Goal: Navigation & Orientation: Find specific page/section

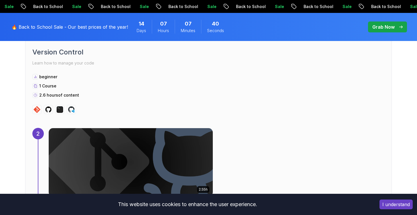
scroll to position [592, 0]
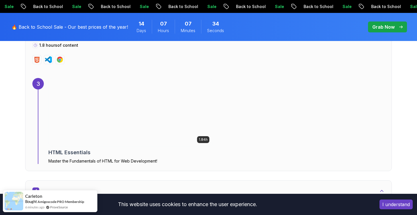
scroll to position [808, 0]
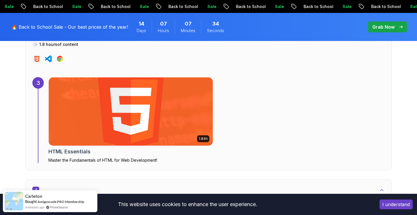
click at [133, 101] on img at bounding box center [131, 112] width 172 height 72
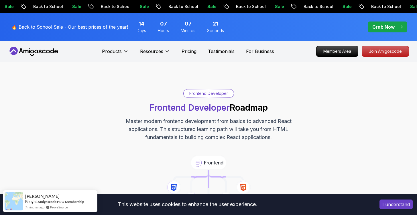
click at [255, 7] on p "Sale" at bounding box center [264, 7] width 18 height 6
click at [211, 92] on div "Frontend Developer" at bounding box center [209, 93] width 50 height 8
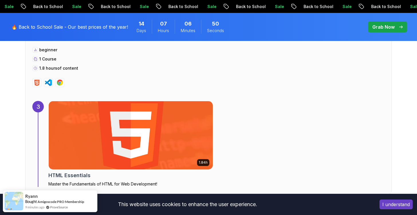
scroll to position [789, 0]
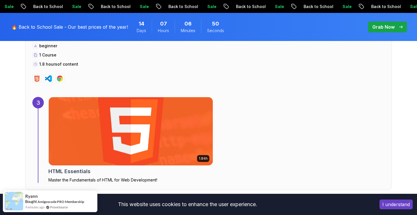
click at [153, 119] on img at bounding box center [131, 131] width 172 height 72
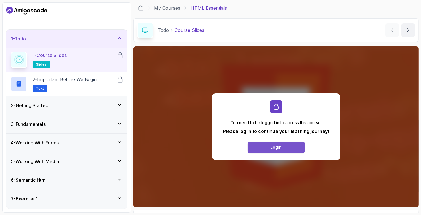
click at [289, 144] on button "Login" at bounding box center [276, 146] width 57 height 11
